Goal: Share content

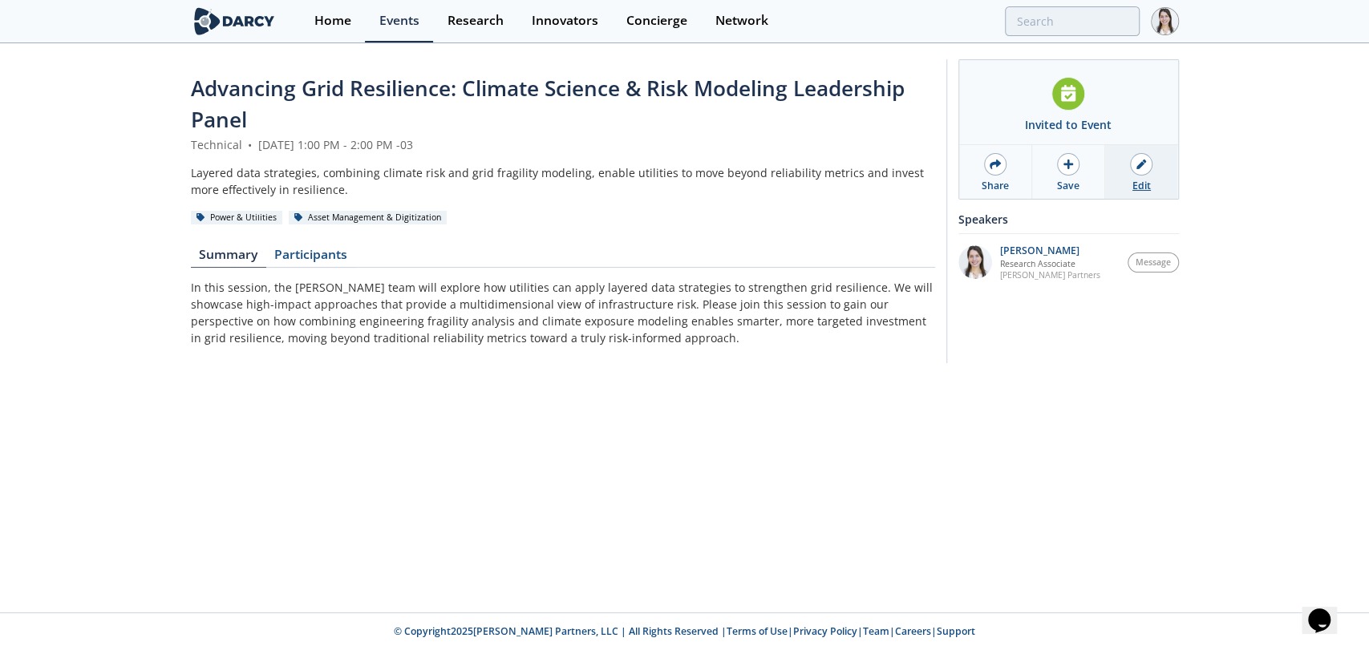
click at [1127, 181] on link "Edit" at bounding box center [1141, 172] width 72 height 54
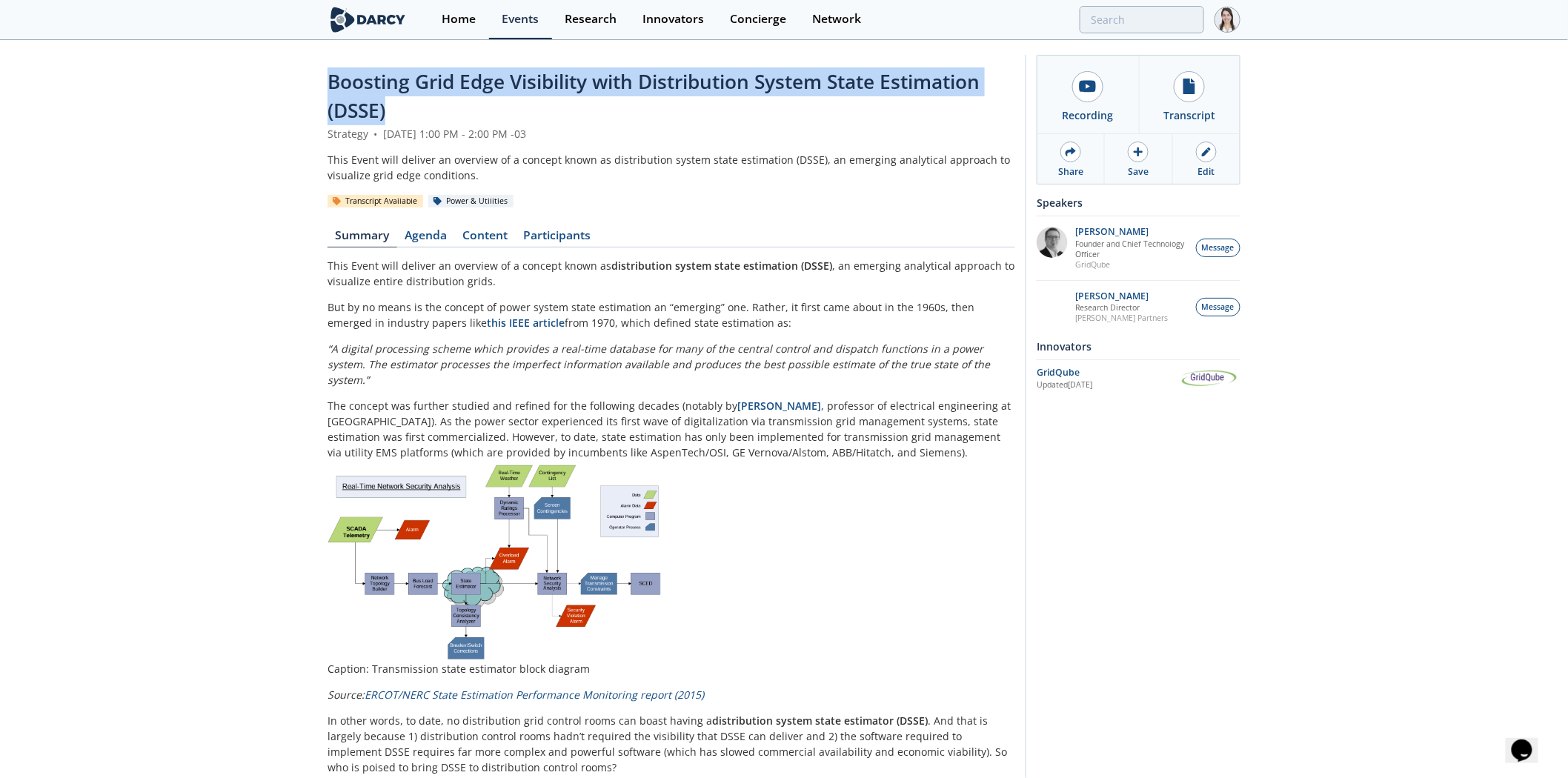
drag, startPoint x: 329, startPoint y: 77, endPoint x: 425, endPoint y: 111, distance: 101.8
click at [425, 111] on div "Boosting Grid Edge Visibility with Distribution System State Estimation (DSSE)" at bounding box center [671, 96] width 687 height 58
copy span "Boosting Grid Edge Visibility with Distribution System State Estimation (DSSE)"
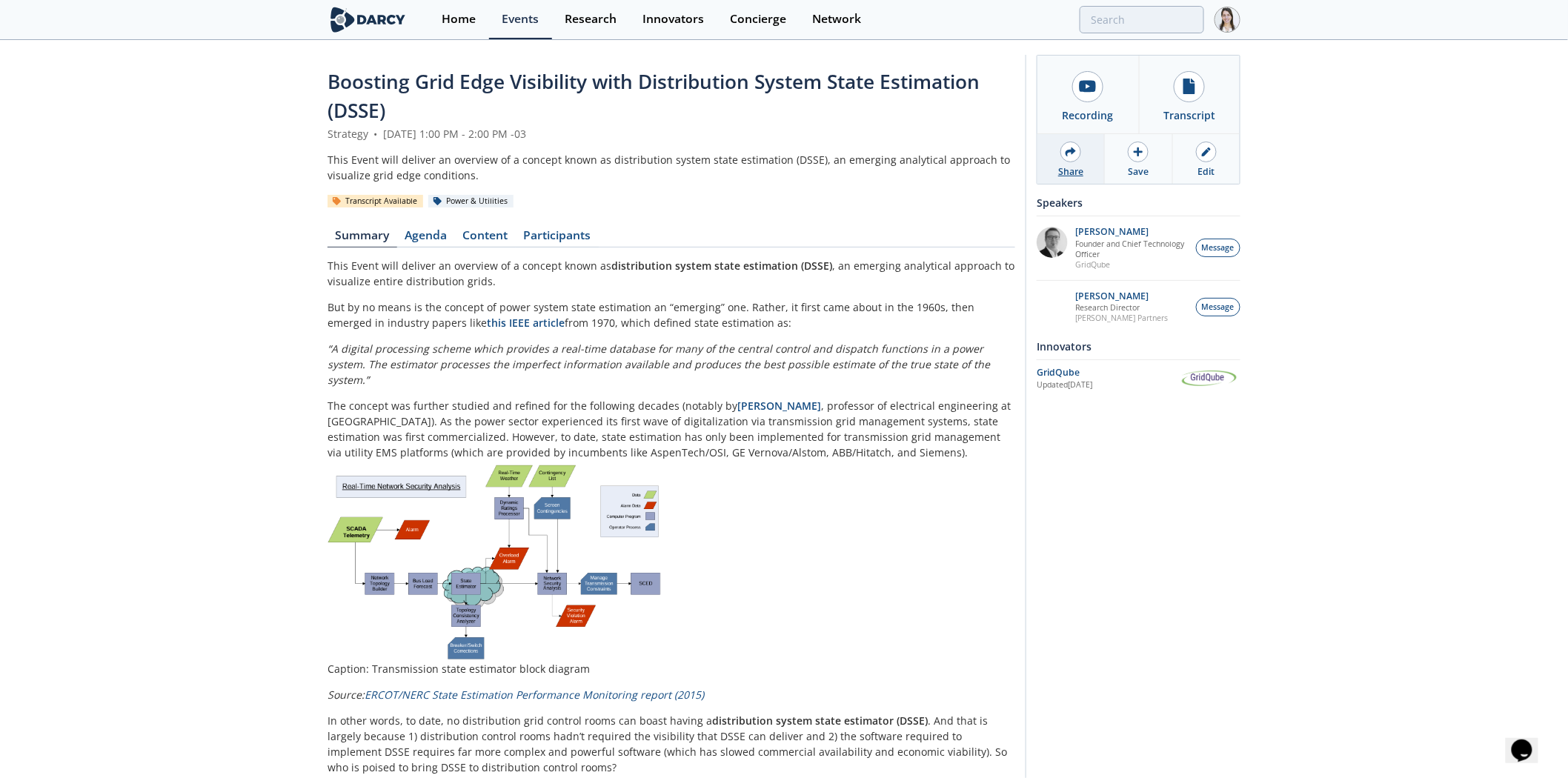
click at [1072, 172] on div "Share" at bounding box center [1070, 172] width 25 height 13
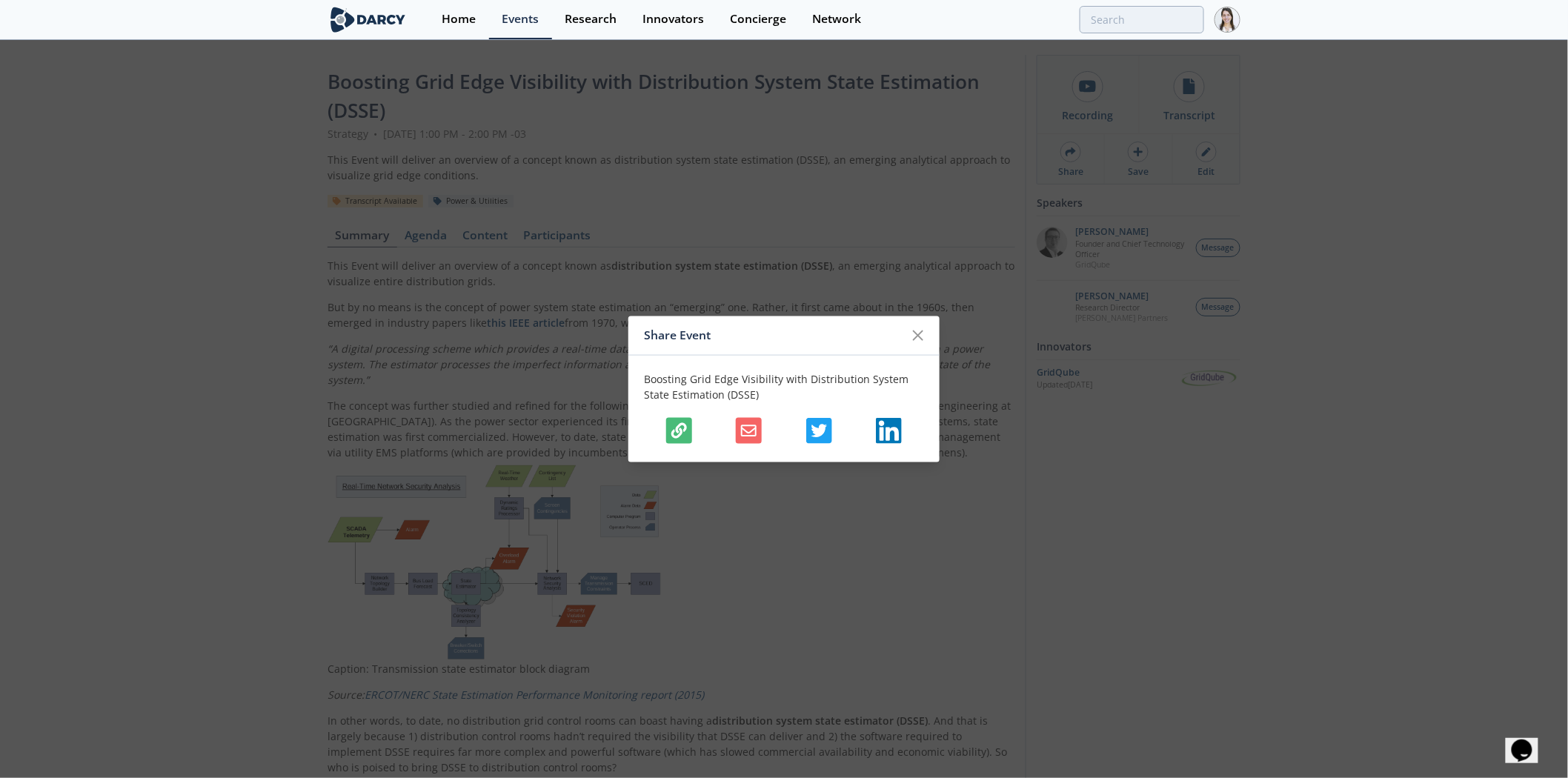
click at [670, 428] on button "button" at bounding box center [679, 431] width 26 height 26
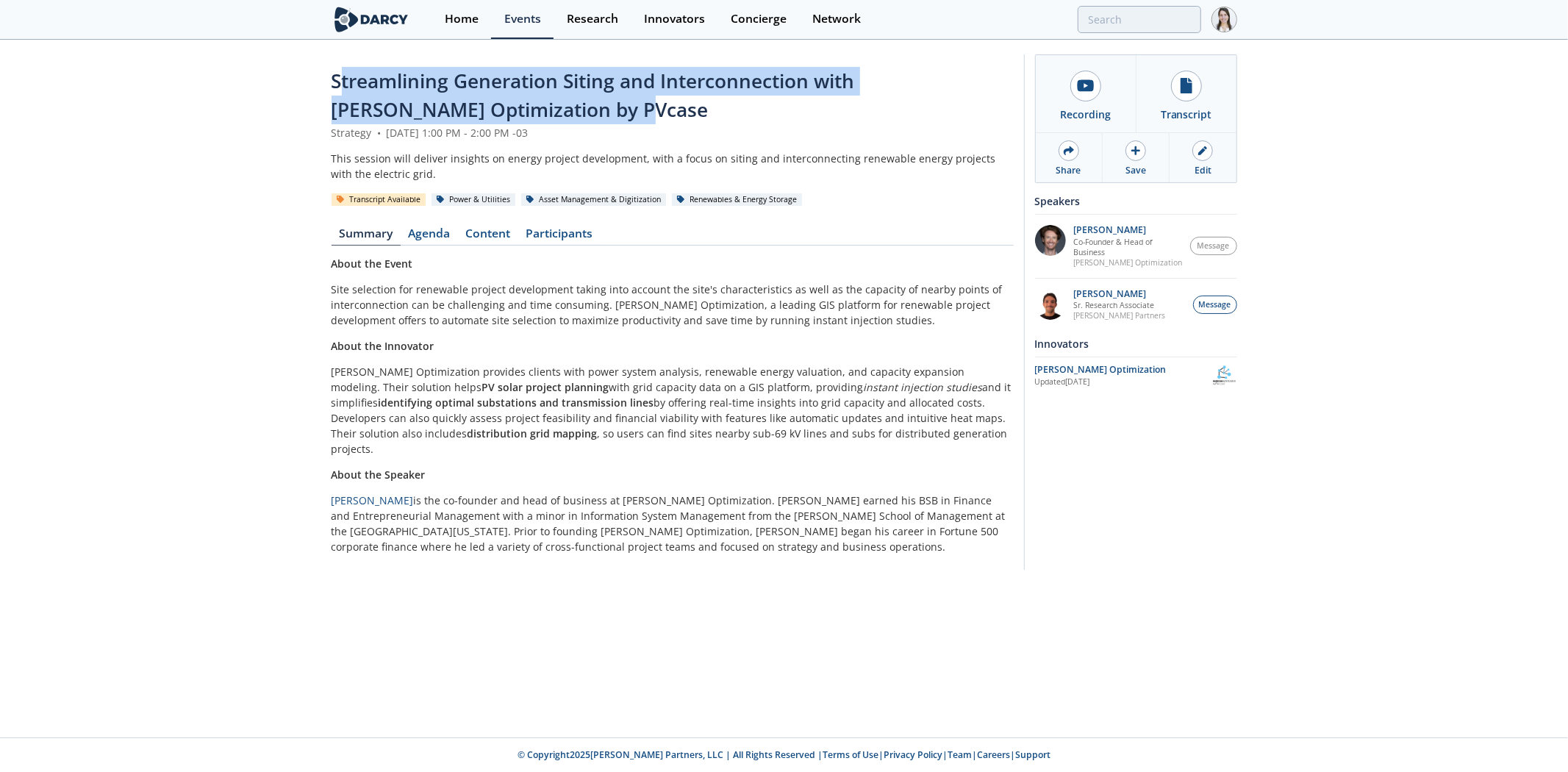
drag, startPoint x: 557, startPoint y: 115, endPoint x: 338, endPoint y: 73, distance: 223.0
click at [338, 73] on div "Streamlining Generation Siting and Interconnection with Anderson Optimization b…" at bounding box center [673, 95] width 682 height 58
click at [512, 107] on span "Streamlining Generation Siting and Interconnection with Anderson Optimization b…" at bounding box center [593, 95] width 524 height 55
drag, startPoint x: 552, startPoint y: 113, endPoint x: 325, endPoint y: 88, distance: 228.4
click at [325, 88] on div "Streamlining Generation Siting and Interconnection with Anderson Optimization b…" at bounding box center [784, 315] width 1568 height 549
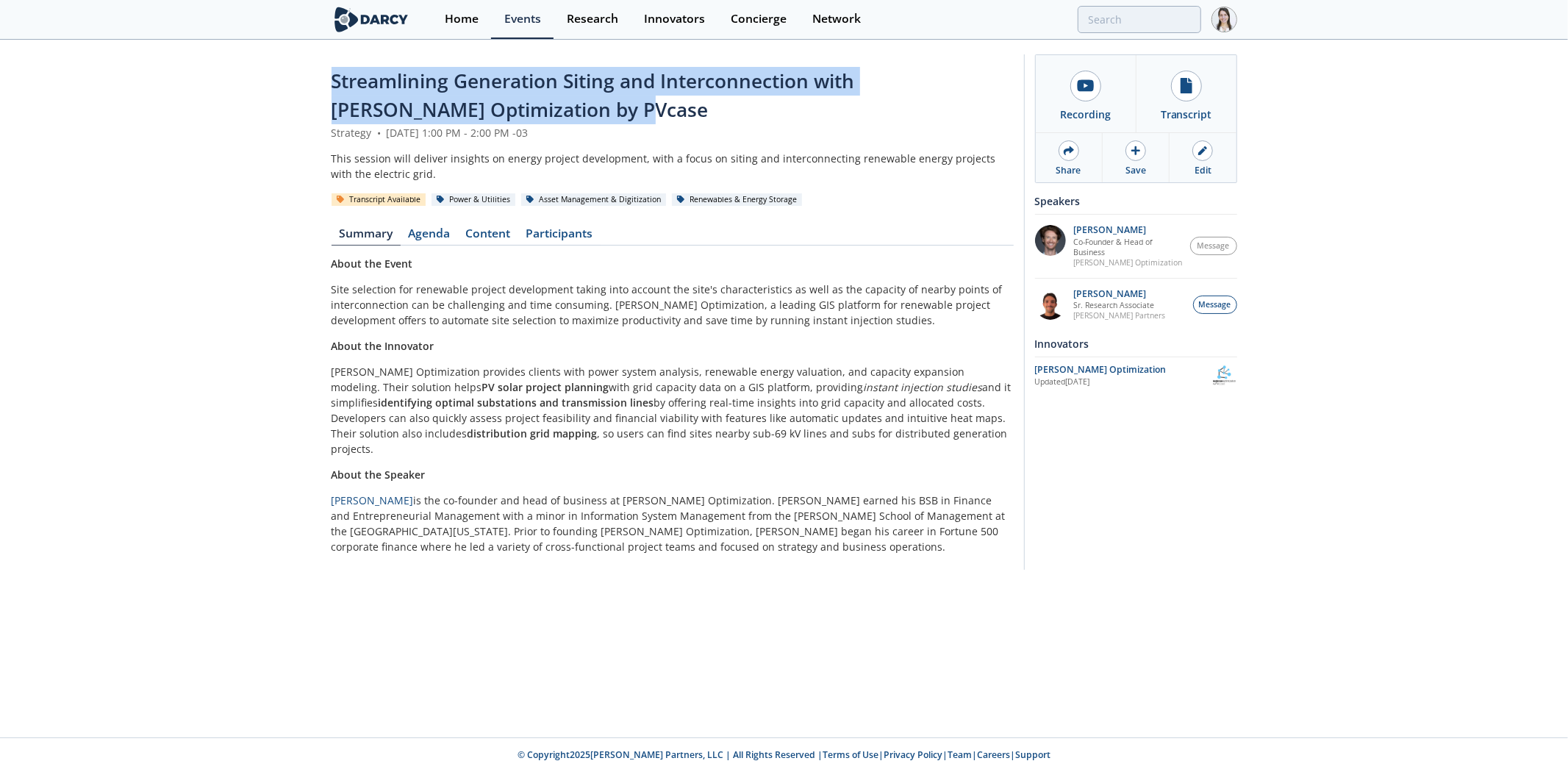
copy span "Streamlining Generation Siting and Interconnection with Anderson Optimization b…"
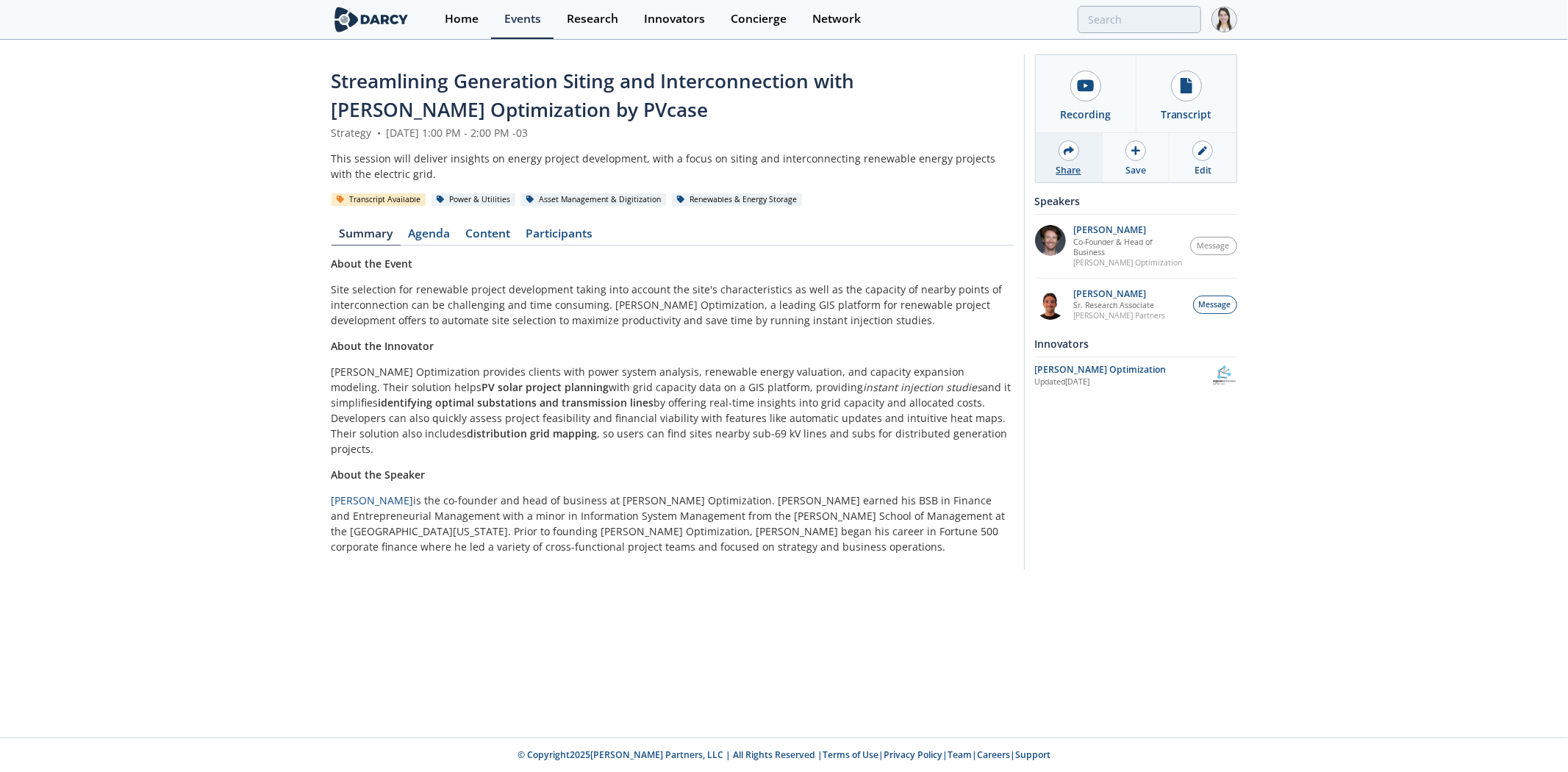
click at [622, 161] on div "Share" at bounding box center [1069, 158] width 67 height 50
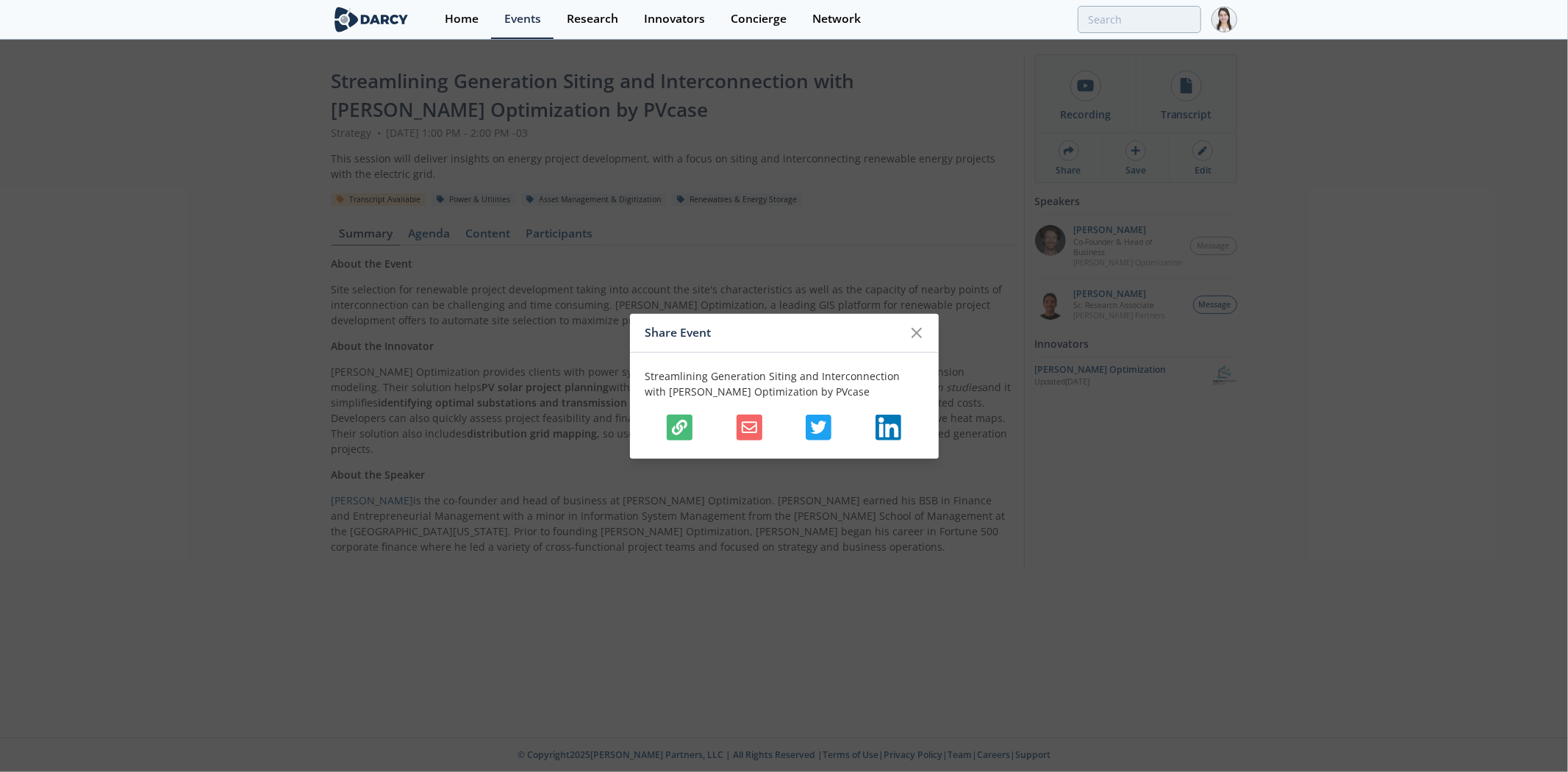
click at [622, 262] on icon "button" at bounding box center [679, 427] width 16 height 16
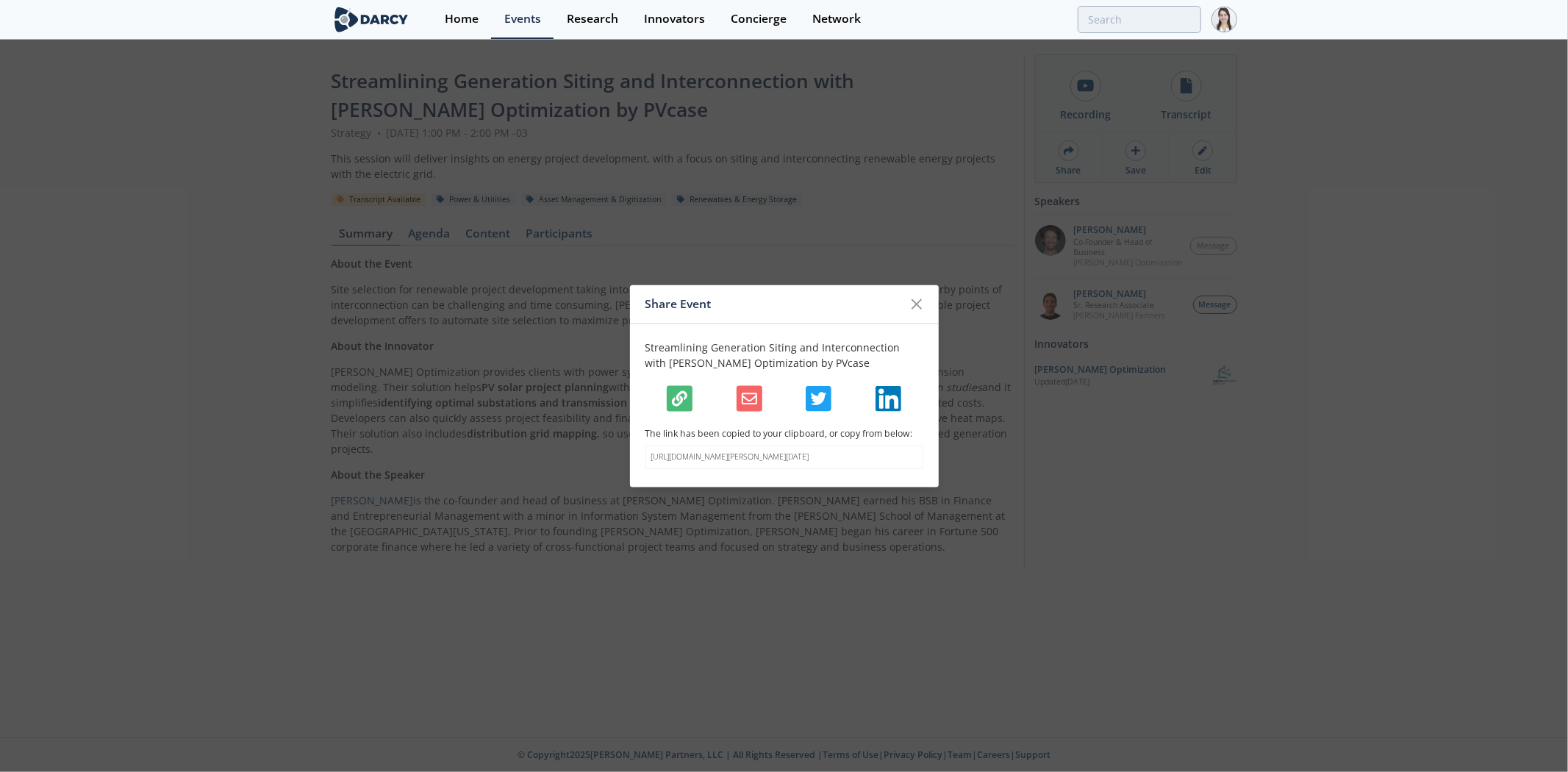
drag, startPoint x: 777, startPoint y: 463, endPoint x: 648, endPoint y: 451, distance: 129.6
click at [622, 262] on div "https://darcypartners.com/events/darcy-power-and-utilities-september-26-2024?s=…" at bounding box center [784, 458] width 278 height 24
copy p "https://darcypartners.com/events/darcy-power-and-utilities-september-26-2024?s=…"
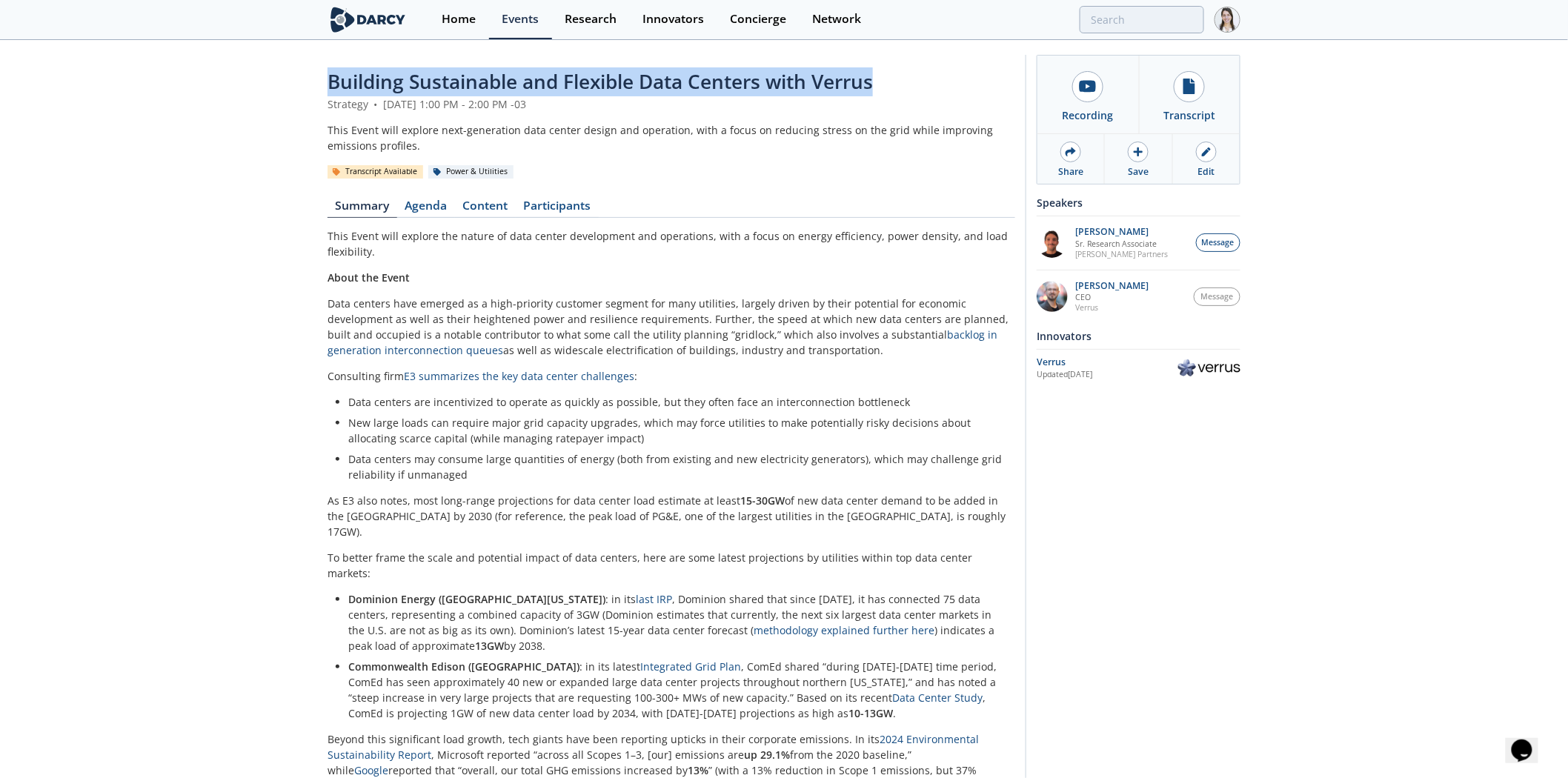
drag, startPoint x: 327, startPoint y: 85, endPoint x: 896, endPoint y: 84, distance: 569.0
click at [626, 84] on div "Building Sustainable and Flexible Data Centers with Verrus" at bounding box center [671, 81] width 687 height 29
copy span "Building Sustainable and Flexible Data Centers with Verrus"
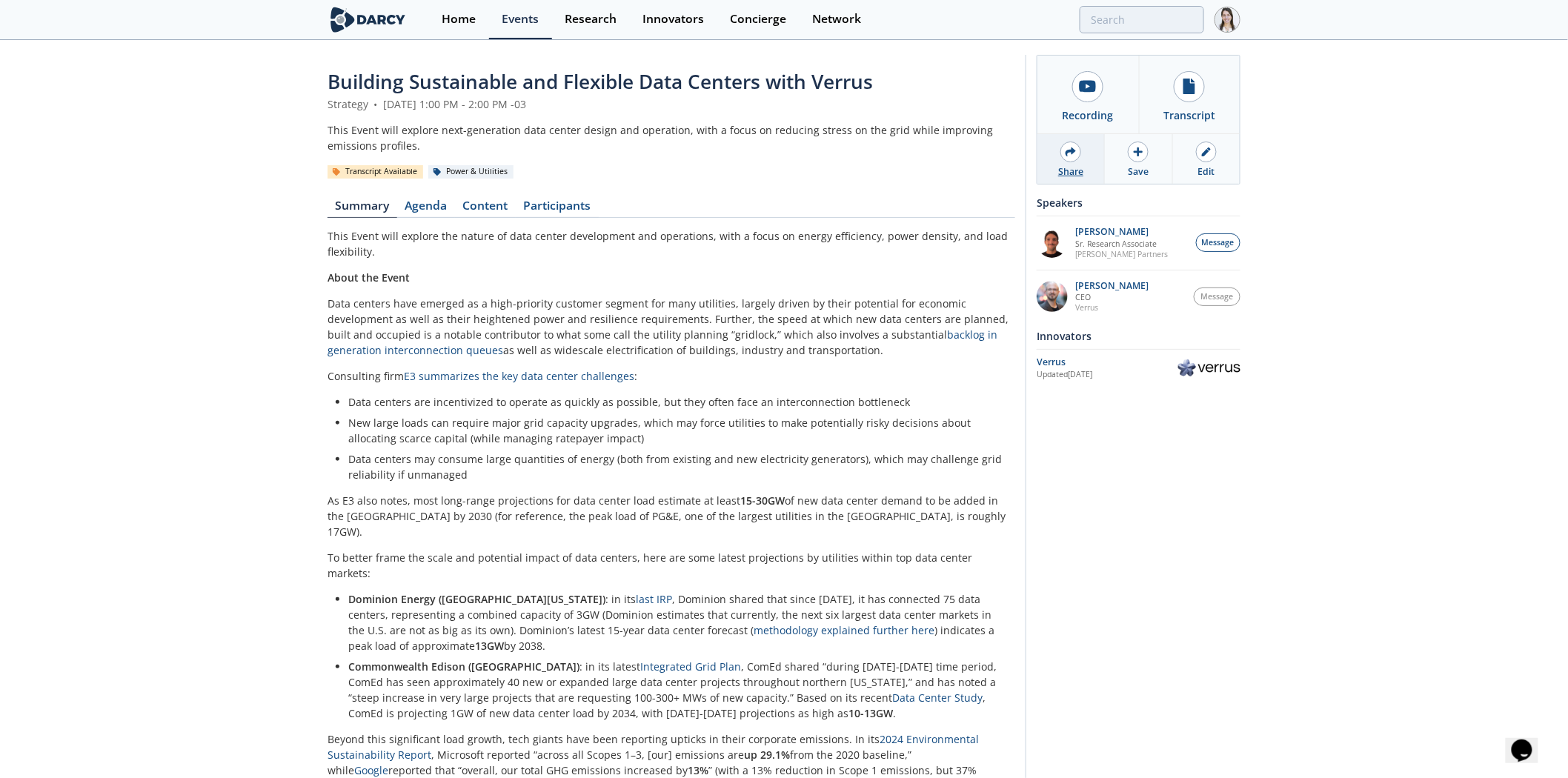
click at [626, 169] on div "Share" at bounding box center [1071, 159] width 67 height 50
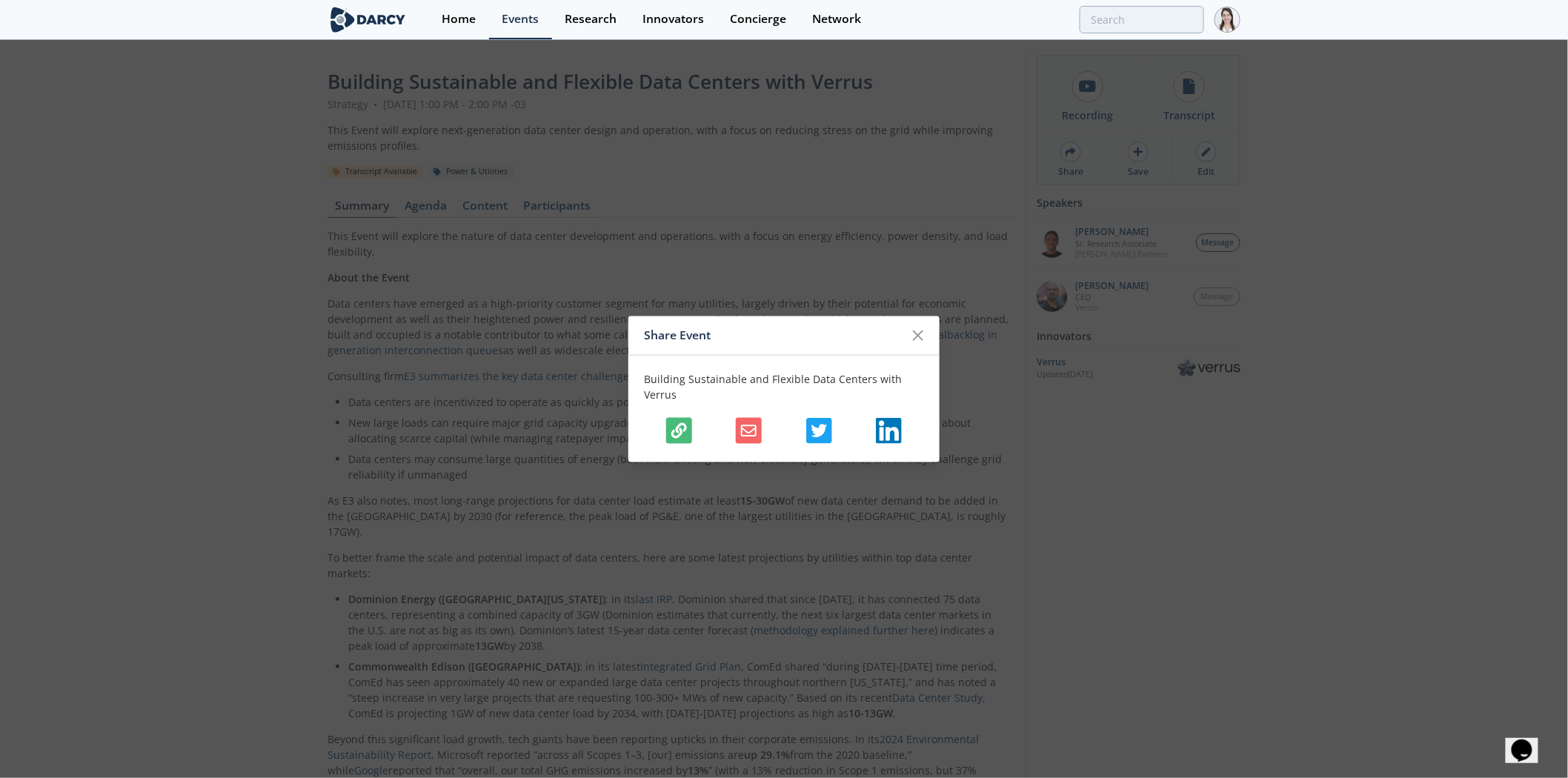
click at [626, 264] on button "button" at bounding box center [679, 431] width 26 height 26
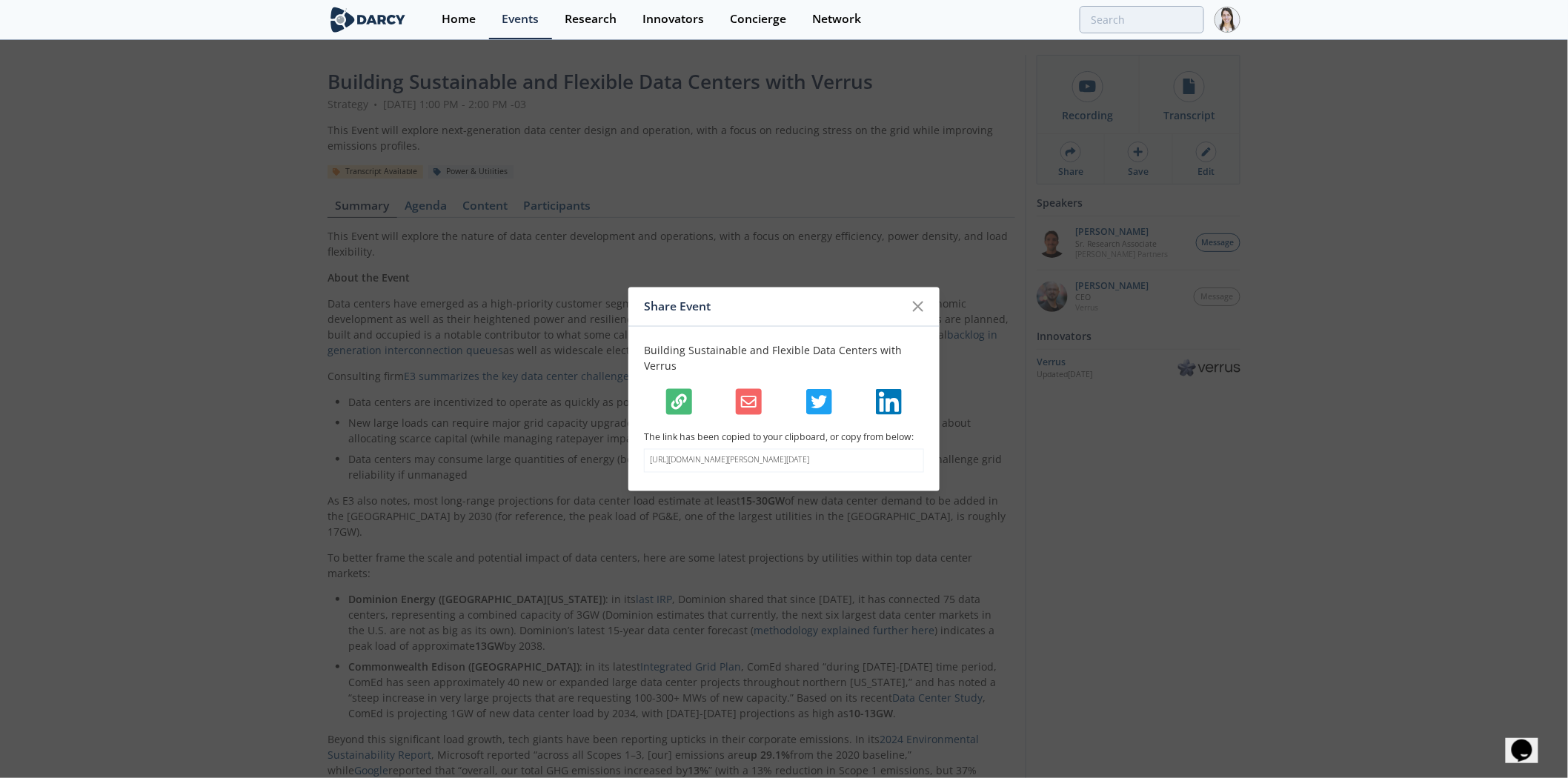
click at [626, 264] on p "[URL][DOMAIN_NAME][PERSON_NAME][DATE]" at bounding box center [784, 460] width 268 height 12
drag, startPoint x: 734, startPoint y: 465, endPoint x: 643, endPoint y: 453, distance: 91.8
click at [626, 264] on div "[URL][DOMAIN_NAME][PERSON_NAME][DATE]" at bounding box center [784, 461] width 280 height 24
copy p "[URL][DOMAIN_NAME][PERSON_NAME][DATE]"
click at [626, 264] on icon at bounding box center [918, 306] width 18 height 18
